Goal: Task Accomplishment & Management: Manage account settings

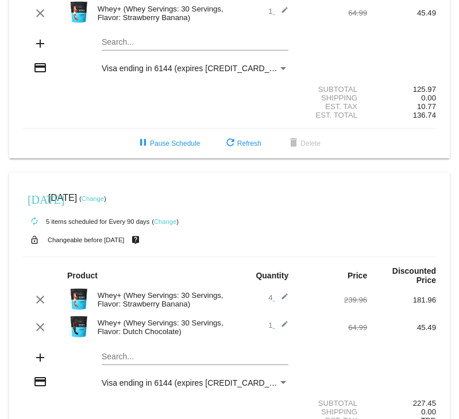
scroll to position [115, 0]
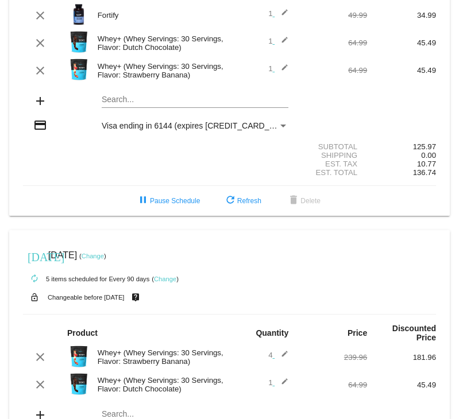
click at [278, 68] on mat-icon "edit" at bounding box center [281, 71] width 14 height 14
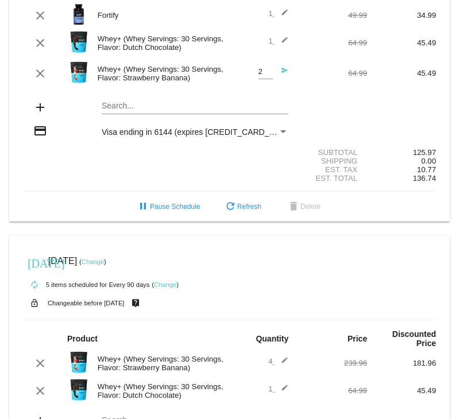
click at [261, 71] on input "2" at bounding box center [265, 72] width 14 height 9
type input "3"
click at [262, 71] on input "3" at bounding box center [265, 72] width 14 height 9
click at [280, 71] on mat-icon "send" at bounding box center [281, 74] width 14 height 14
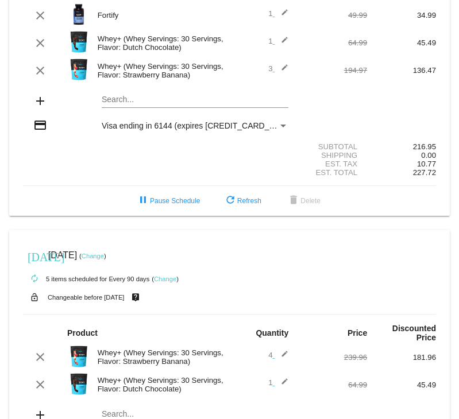
click at [276, 69] on mat-icon "edit" at bounding box center [281, 71] width 14 height 14
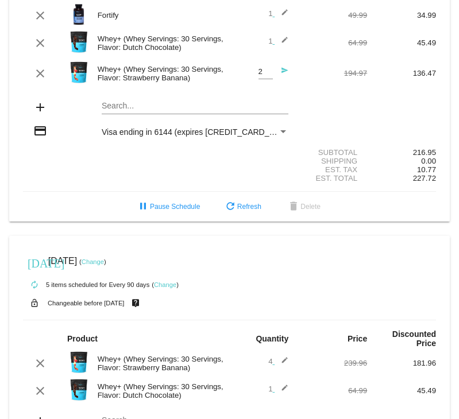
click at [259, 75] on input "2" at bounding box center [265, 72] width 14 height 9
type input "1"
click at [259, 75] on input "1" at bounding box center [265, 72] width 14 height 9
click at [278, 72] on mat-icon "send" at bounding box center [281, 74] width 14 height 14
